Goal: Task Accomplishment & Management: Complete application form

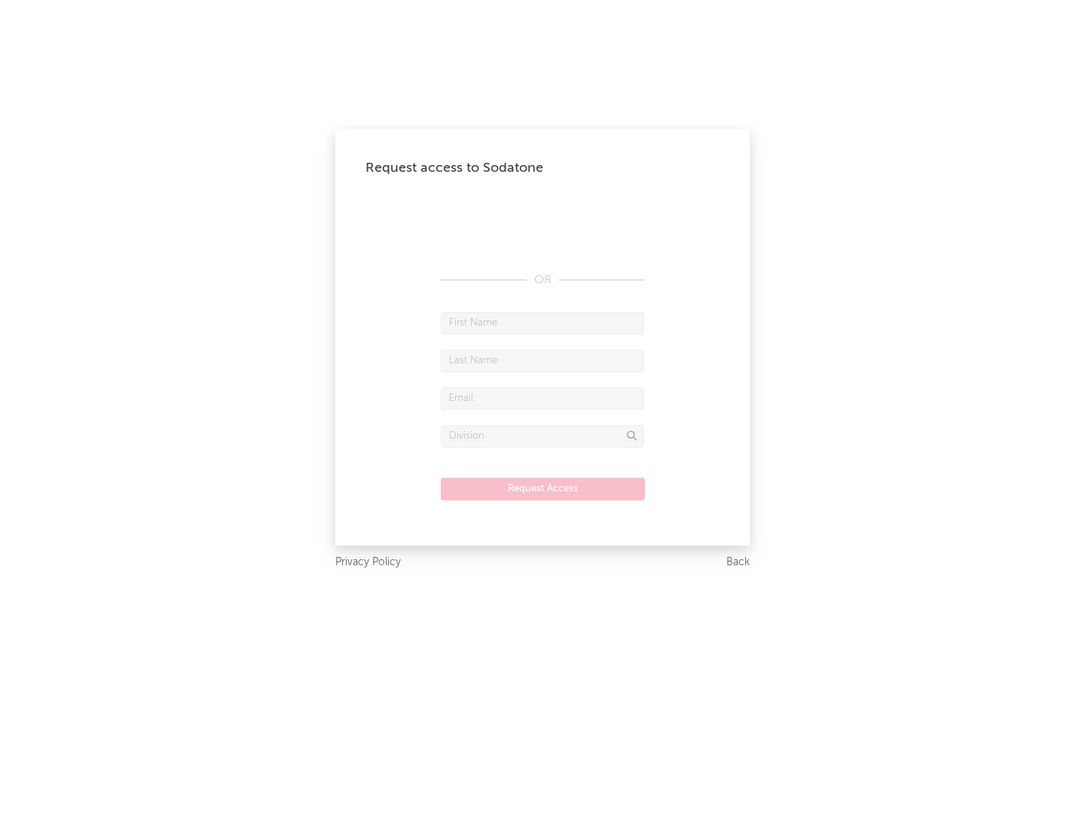
click at [543, 323] on input "text" at bounding box center [542, 323] width 203 height 23
type input "[PERSON_NAME]"
click at [543, 360] on input "text" at bounding box center [542, 361] width 203 height 23
type input "[PERSON_NAME]"
click at [543, 398] on input "text" at bounding box center [542, 398] width 203 height 23
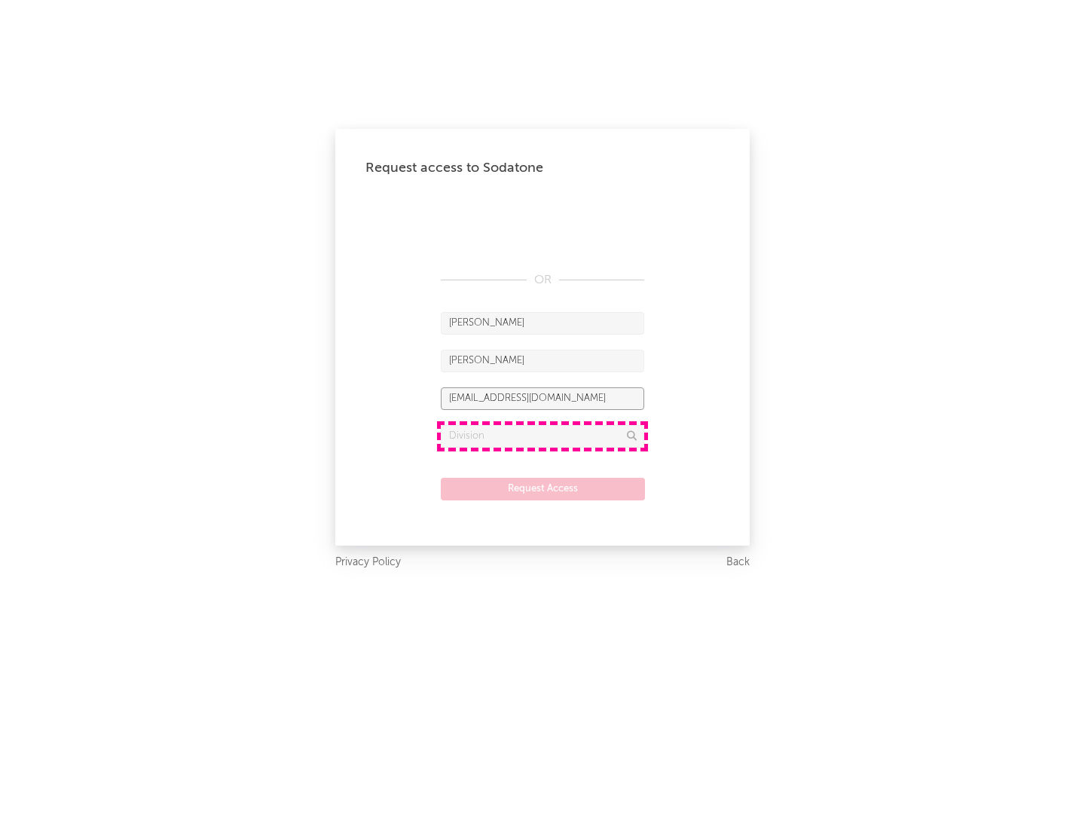
type input "[EMAIL_ADDRESS][DOMAIN_NAME]"
click at [543, 436] on input "text" at bounding box center [542, 436] width 203 height 23
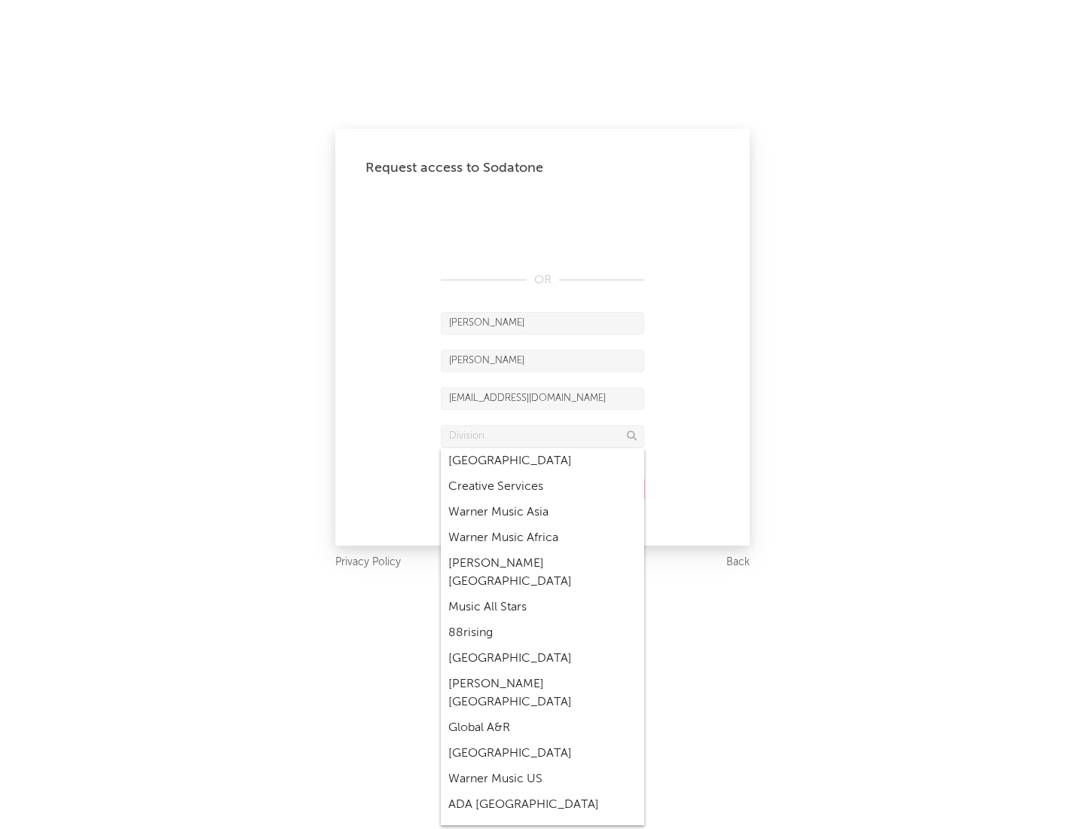
click at [543, 595] on div "Music All Stars" at bounding box center [542, 608] width 203 height 26
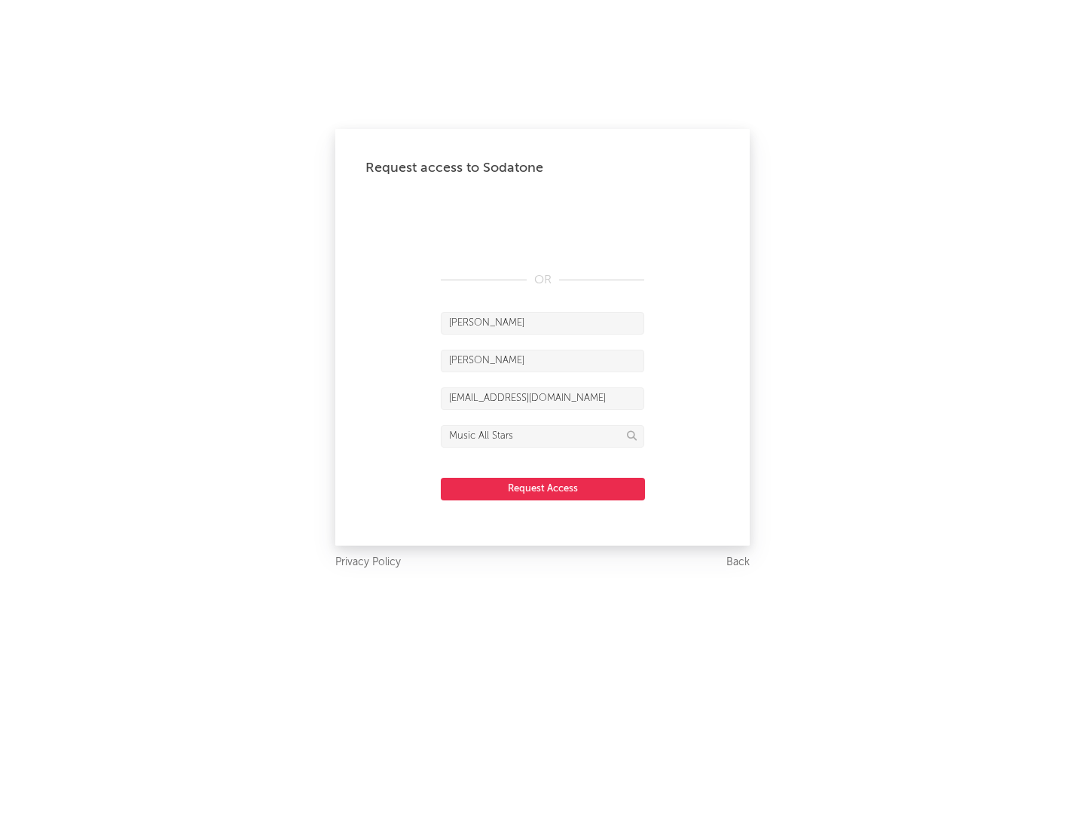
type input "Music All Stars"
click at [543, 488] on button "Request Access" at bounding box center [543, 489] width 204 height 23
